Goal: Information Seeking & Learning: Learn about a topic

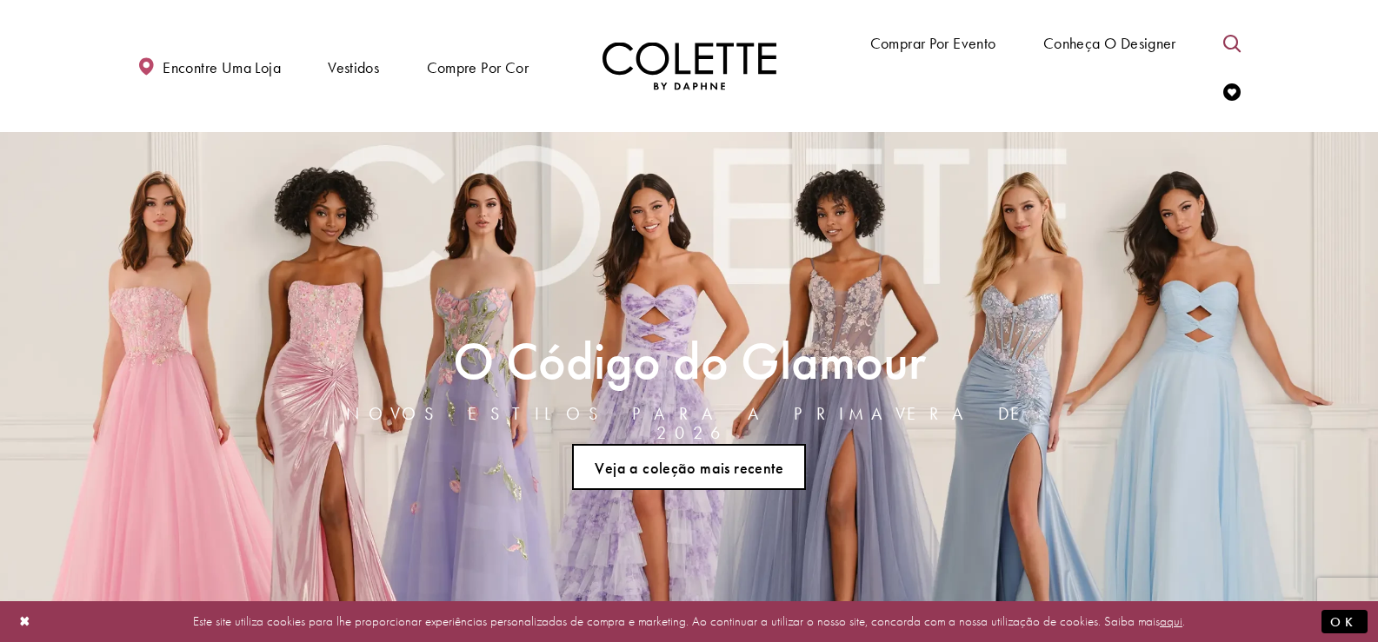
click at [1241, 39] on link "Alternar pesquisa" at bounding box center [1232, 42] width 26 height 48
click at [1142, 29] on link "Conheça o designer" at bounding box center [1110, 42] width 142 height 50
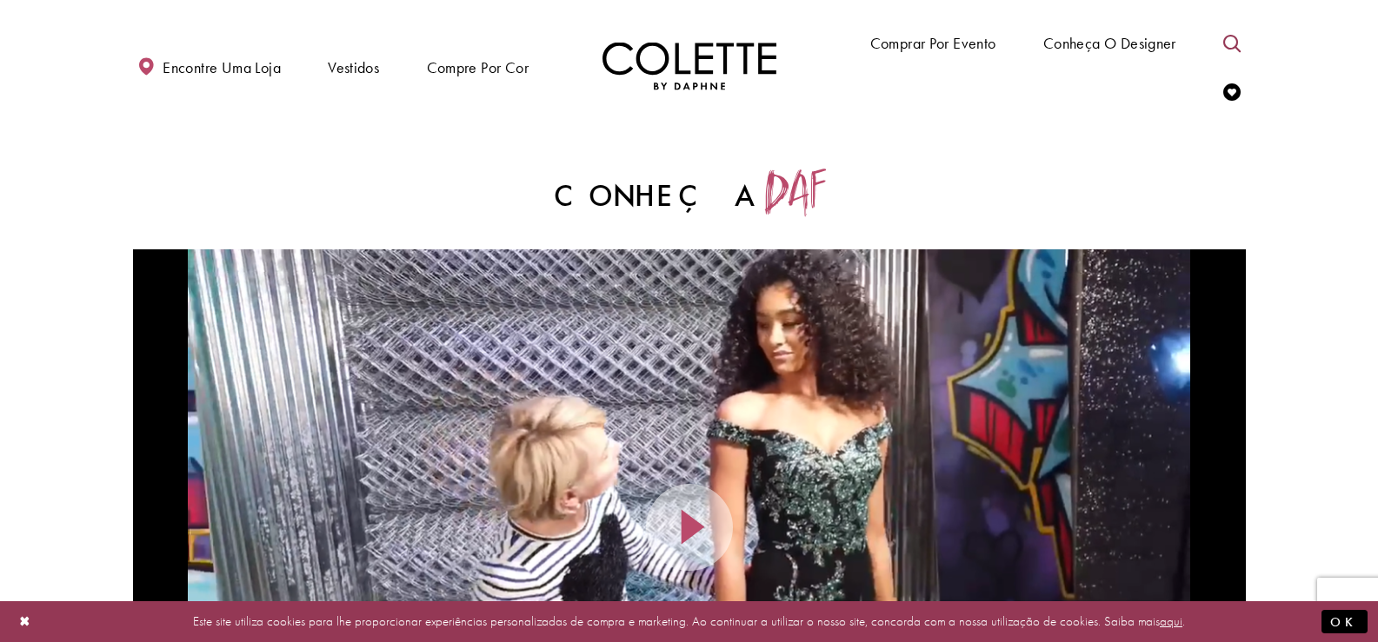
click at [1233, 38] on icon "Alternar pesquisa" at bounding box center [1231, 43] width 17 height 17
click at [1105, 40] on input "Procurar" at bounding box center [1104, 43] width 209 height 26
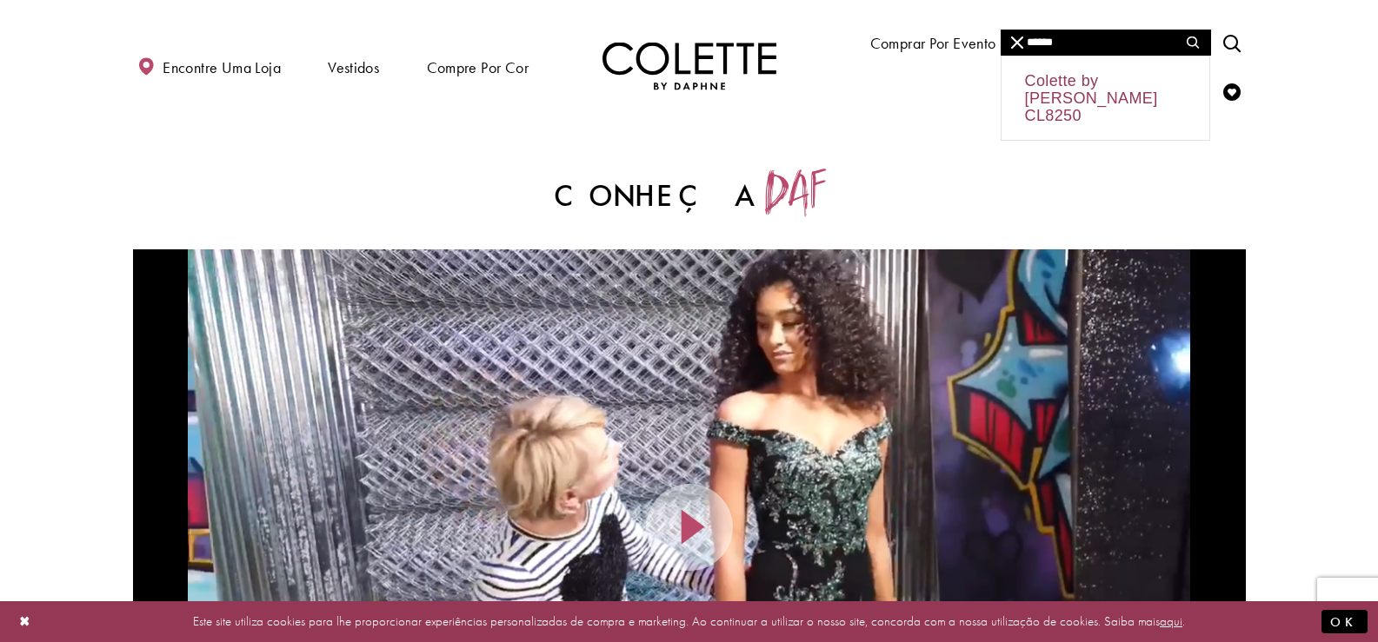
click at [1093, 72] on div "Colette by Daphne CL8250" at bounding box center [1105, 97] width 208 height 83
type input "**********"
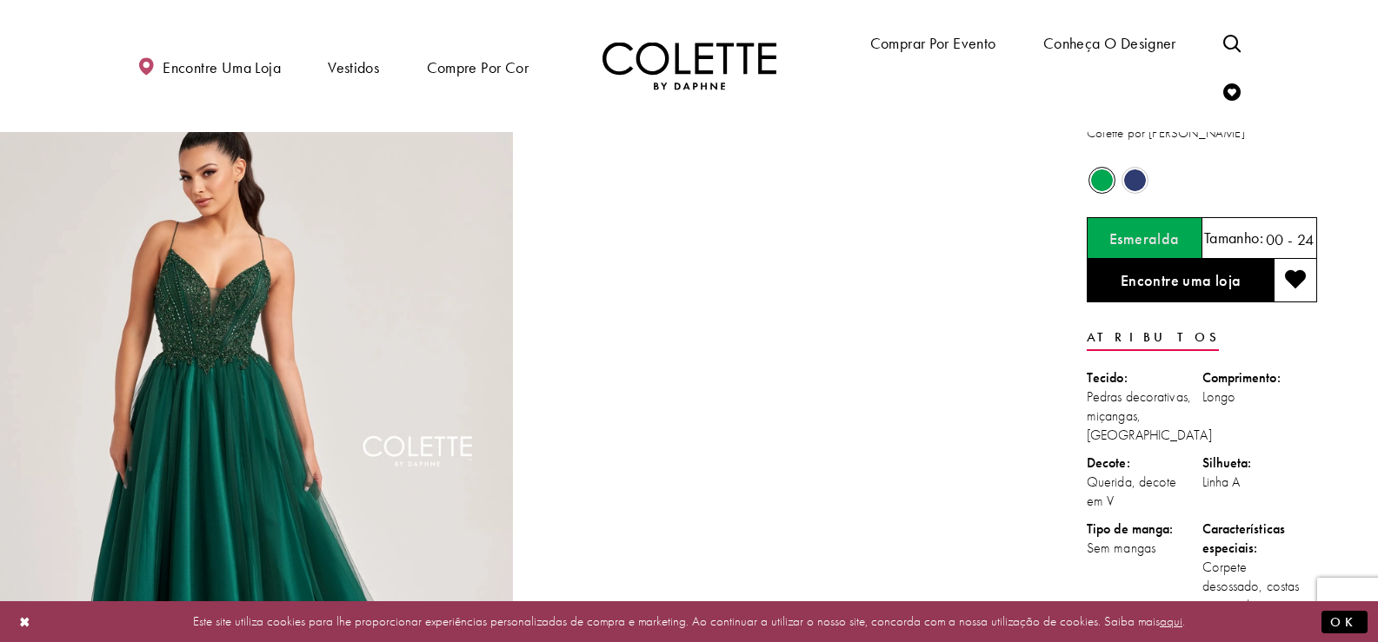
scroll to position [261, 0]
